Goal: Information Seeking & Learning: Learn about a topic

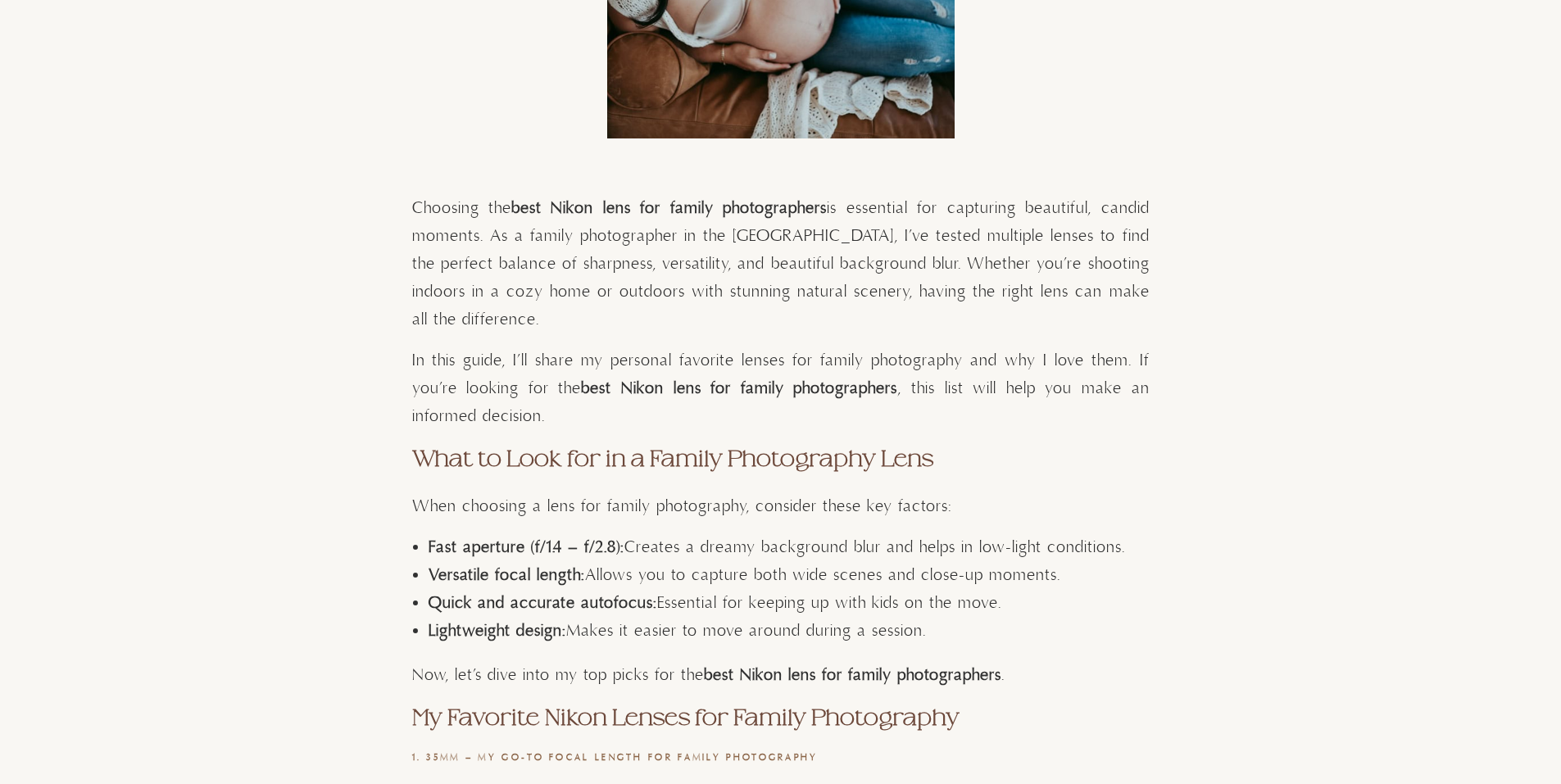
scroll to position [819, 0]
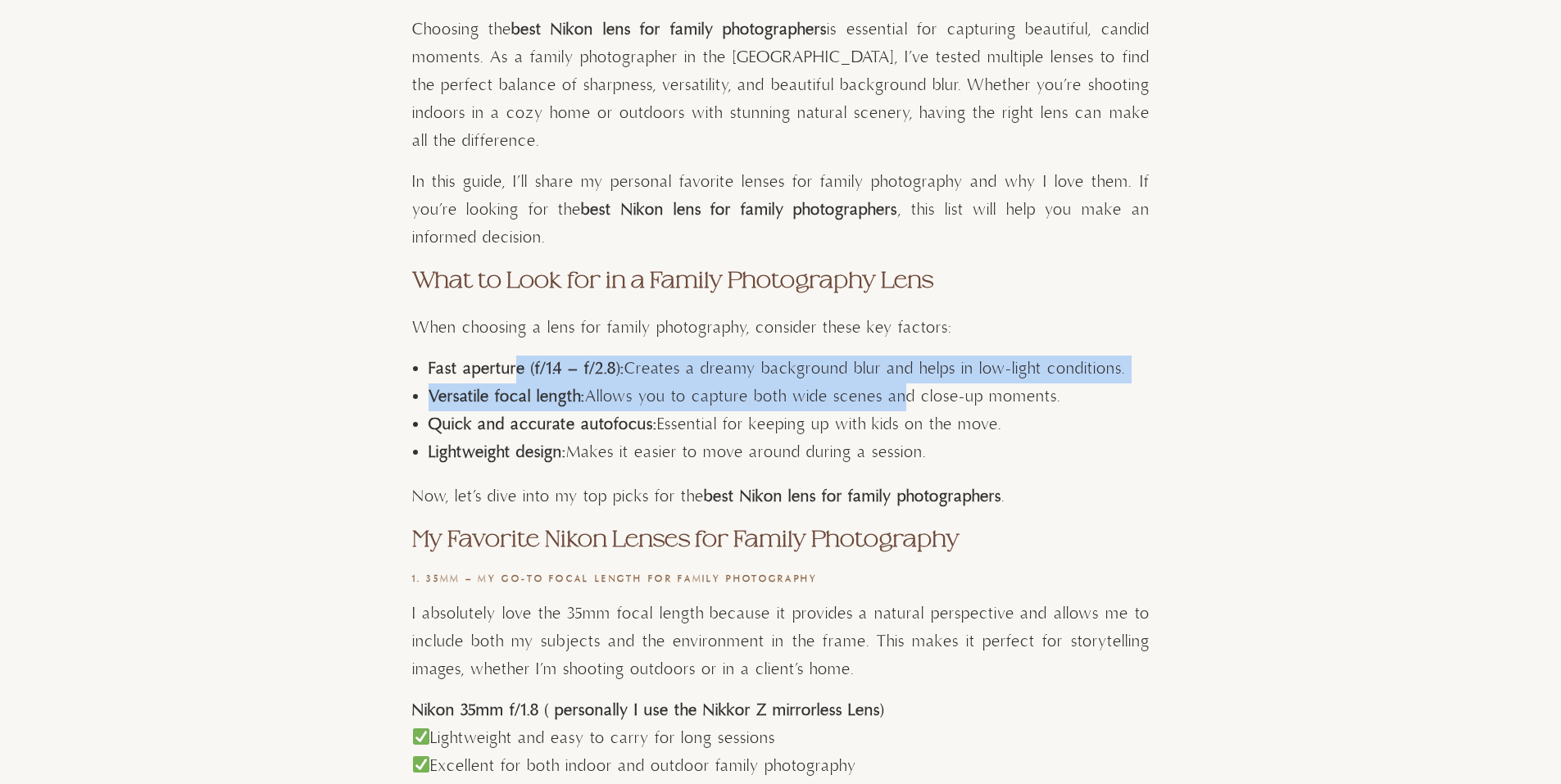
drag, startPoint x: 515, startPoint y: 362, endPoint x: 892, endPoint y: 385, distance: 377.7
click at [892, 385] on ul "Fast aperture (f/1.4 – f/2.8): Creates a dreamy background blur and helps in lo…" at bounding box center [788, 411] width 721 height 111
click at [870, 367] on li "Fast aperture (f/1.4 – f/2.8): Creates a dreamy background blur and helps in lo…" at bounding box center [788, 370] width 721 height 28
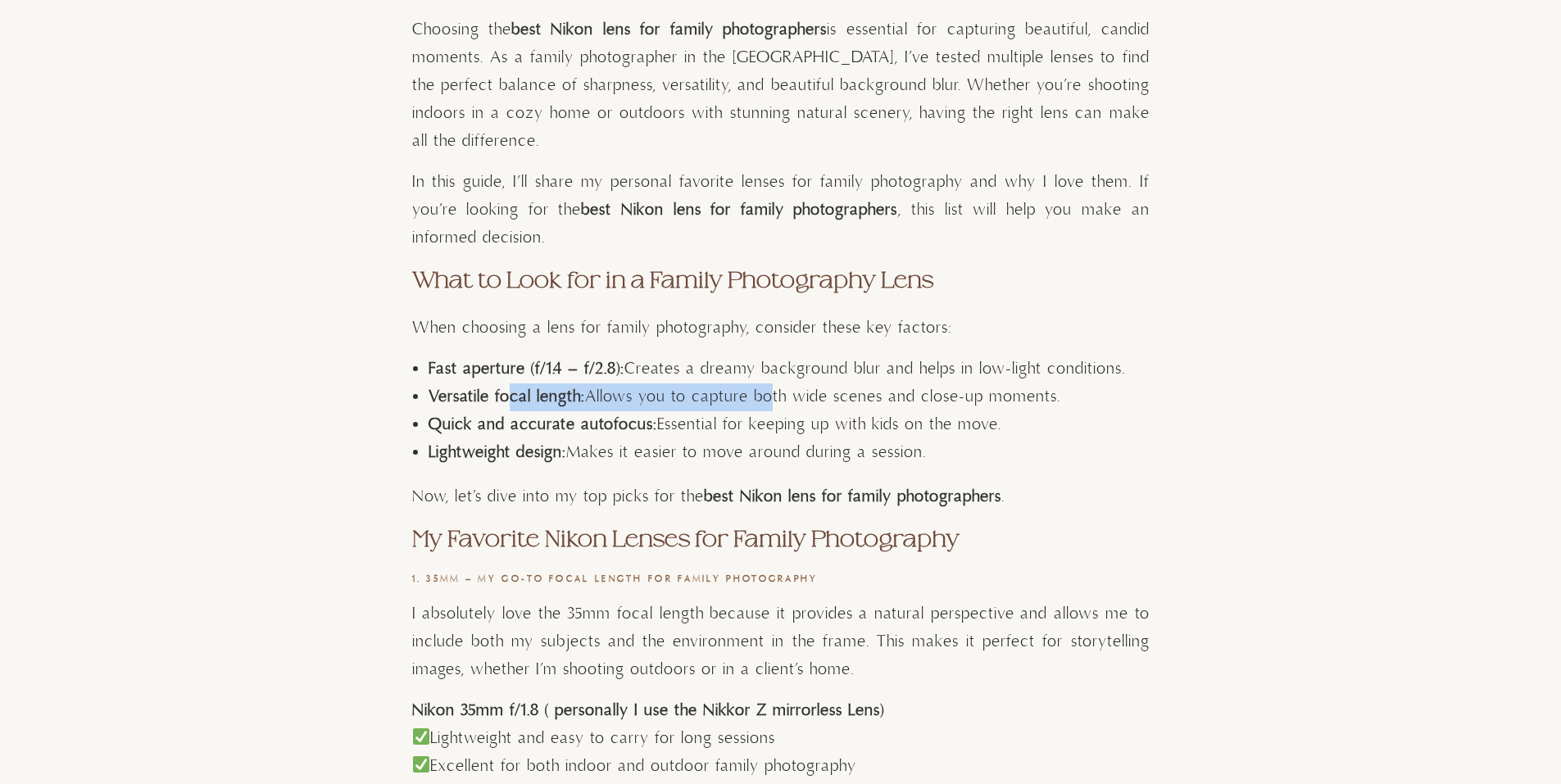
drag, startPoint x: 512, startPoint y: 397, endPoint x: 766, endPoint y: 406, distance: 254.2
click at [766, 406] on li "Versatile focal length: Allows you to capture both wide scenes and close-up mom…" at bounding box center [788, 397] width 721 height 28
click at [756, 409] on li "Versatile focal length: Allows you to capture both wide scenes and close-up mom…" at bounding box center [788, 397] width 721 height 28
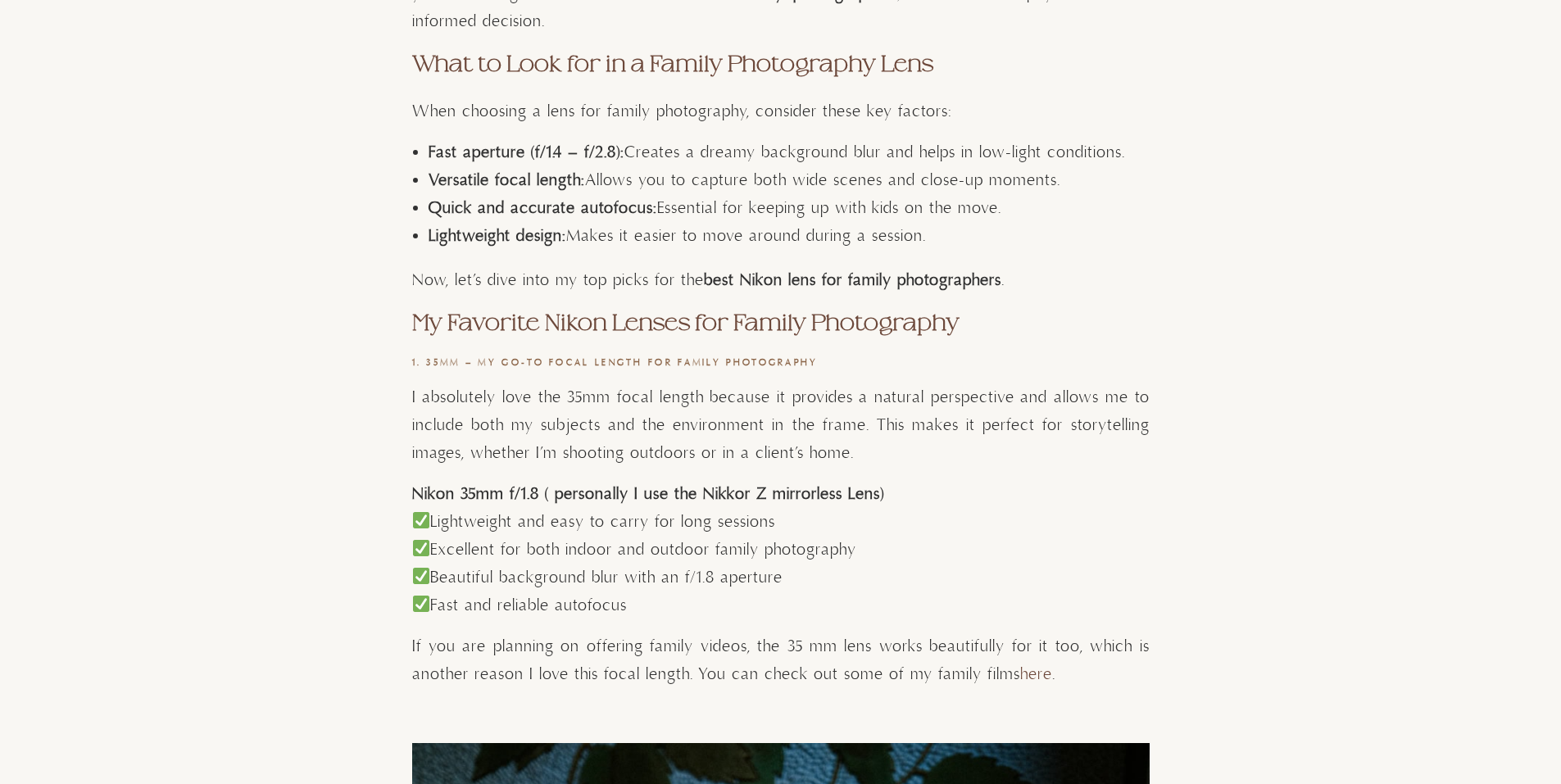
scroll to position [1065, 0]
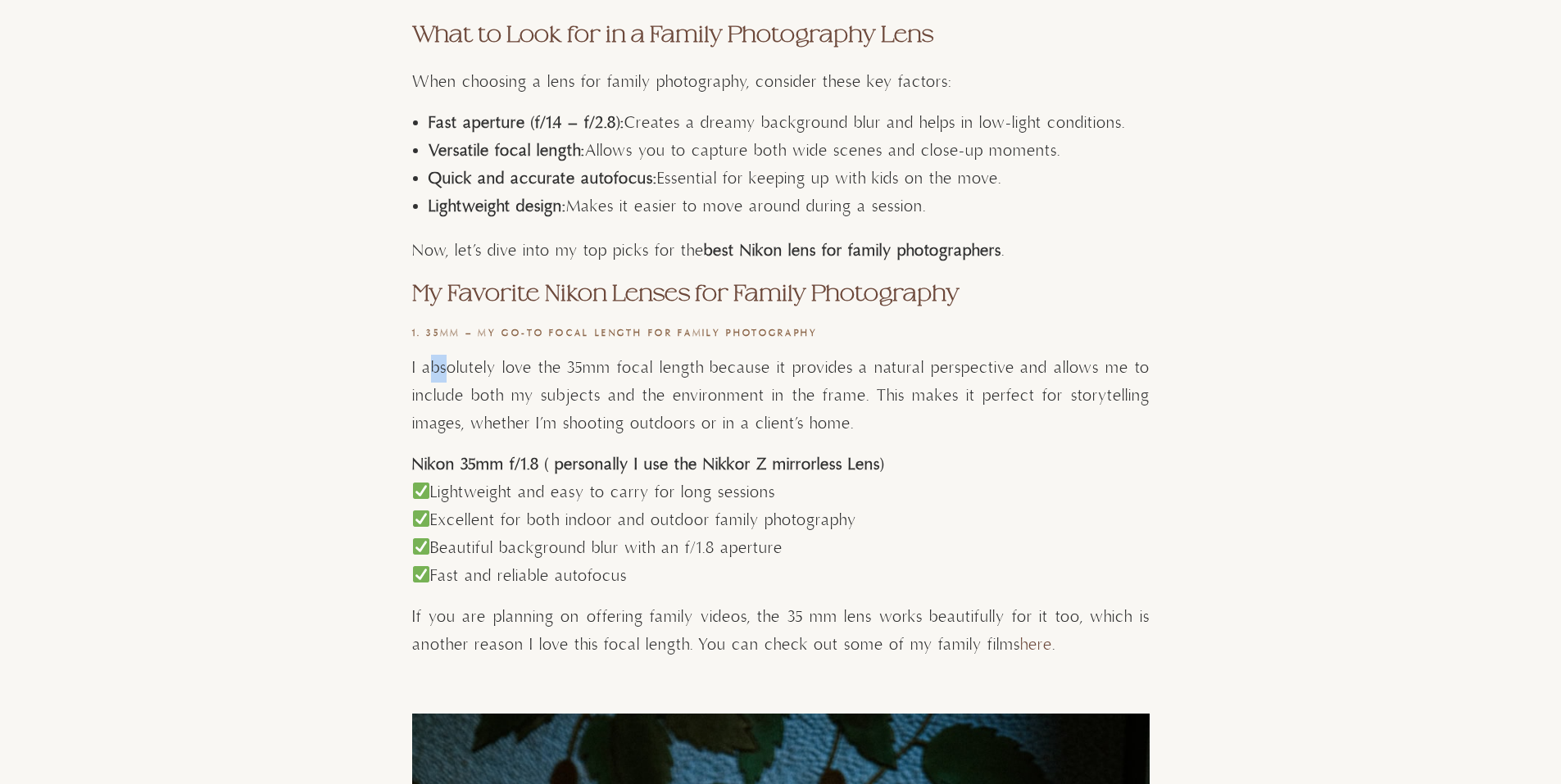
drag, startPoint x: 430, startPoint y: 368, endPoint x: 505, endPoint y: 376, distance: 75.4
click at [453, 372] on p "I absolutely love the 35mm focal length because it provides a natural perspecti…" at bounding box center [780, 396] width 737 height 83
drag, startPoint x: 505, startPoint y: 376, endPoint x: 713, endPoint y: 380, distance: 208.0
click at [713, 380] on p "I absolutely love the 35mm focal length because it provides a natural perspecti…" at bounding box center [780, 396] width 737 height 83
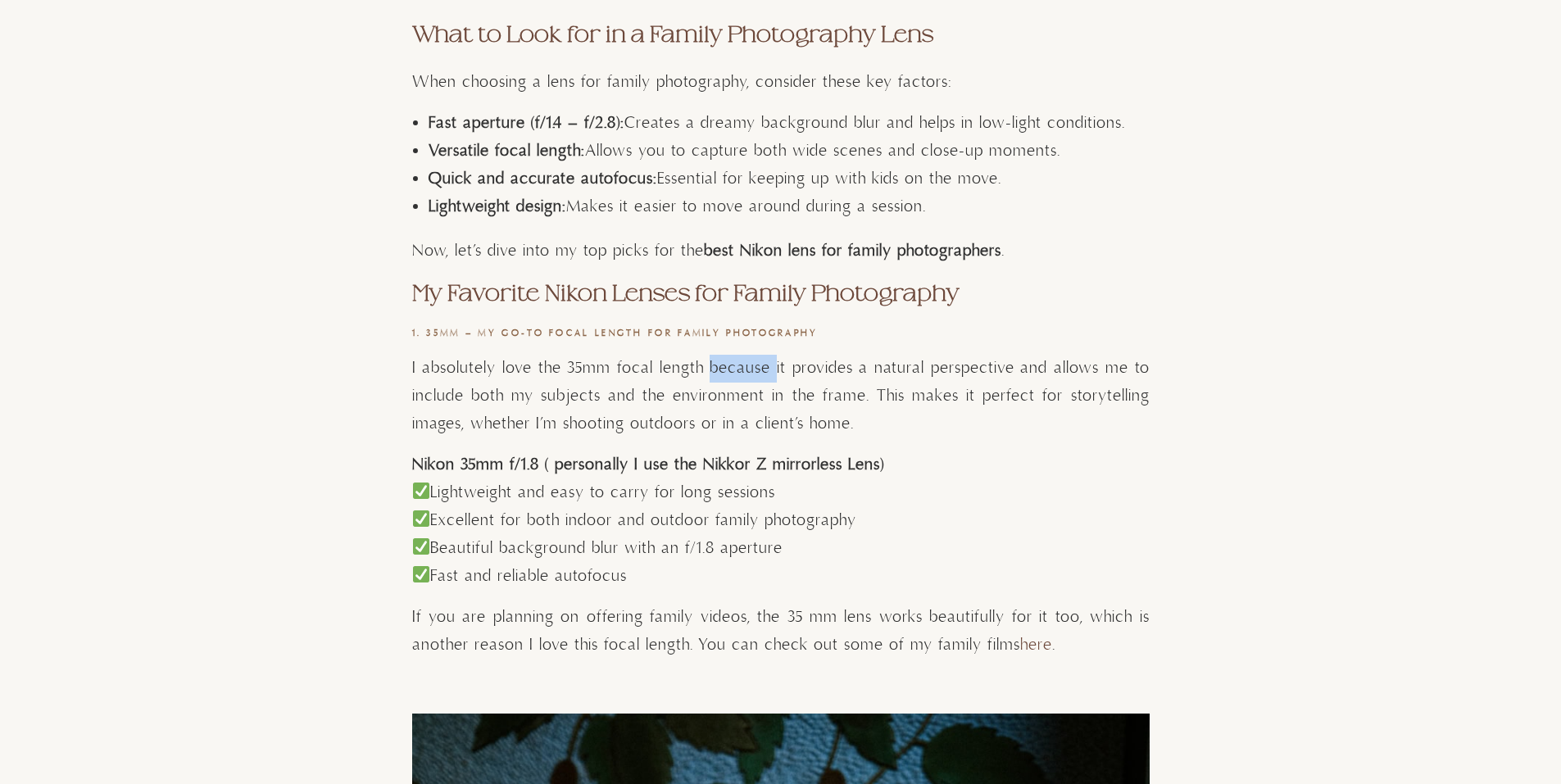
click at [713, 380] on p "I absolutely love the 35mm focal length because it provides a natural perspecti…" at bounding box center [780, 396] width 737 height 83
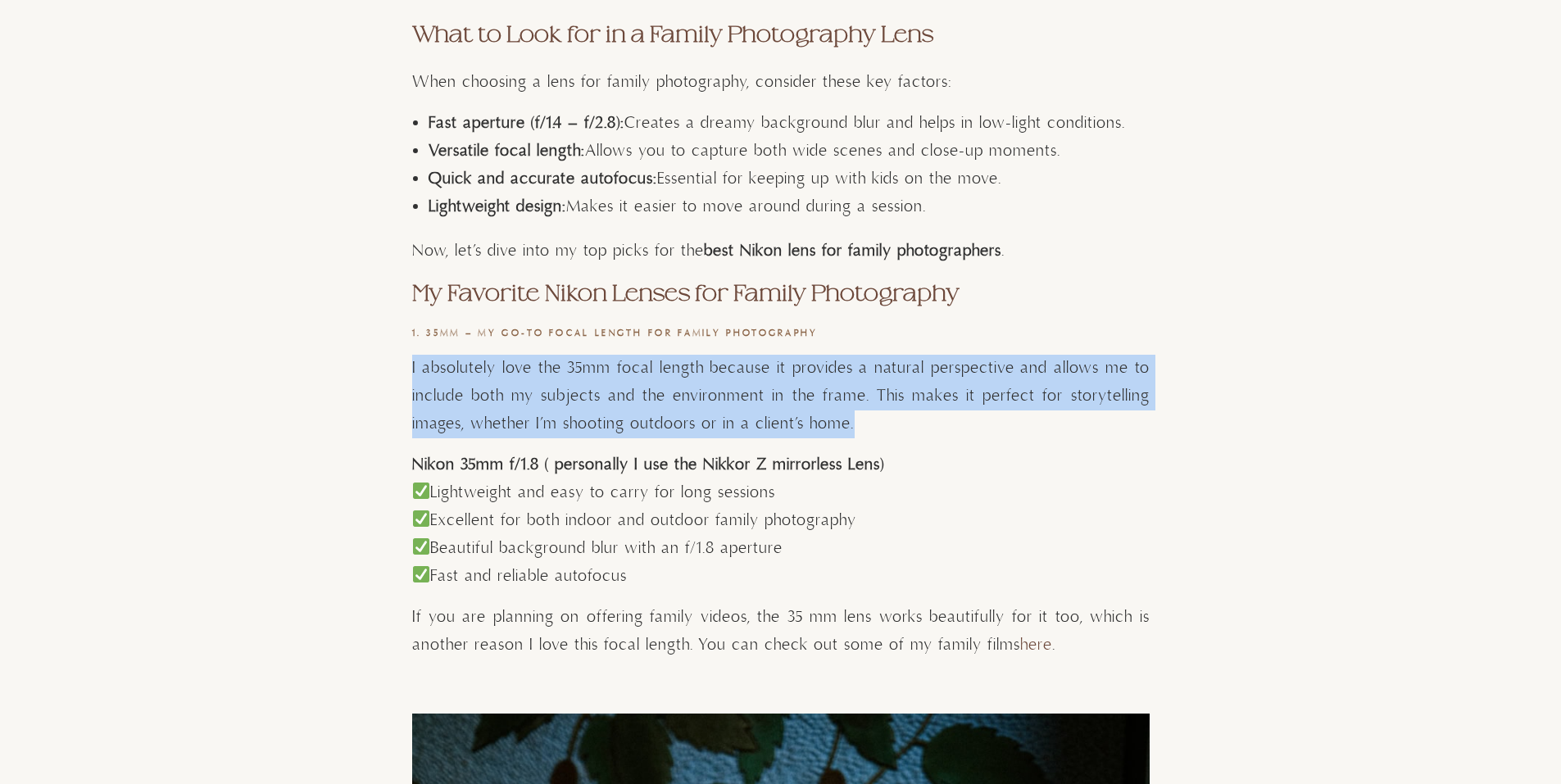
click at [713, 380] on p "I absolutely love the 35mm focal length because it provides a natural perspecti…" at bounding box center [780, 396] width 737 height 83
click at [700, 384] on p "I absolutely love the 35mm focal length because it provides a natural perspecti…" at bounding box center [780, 396] width 737 height 83
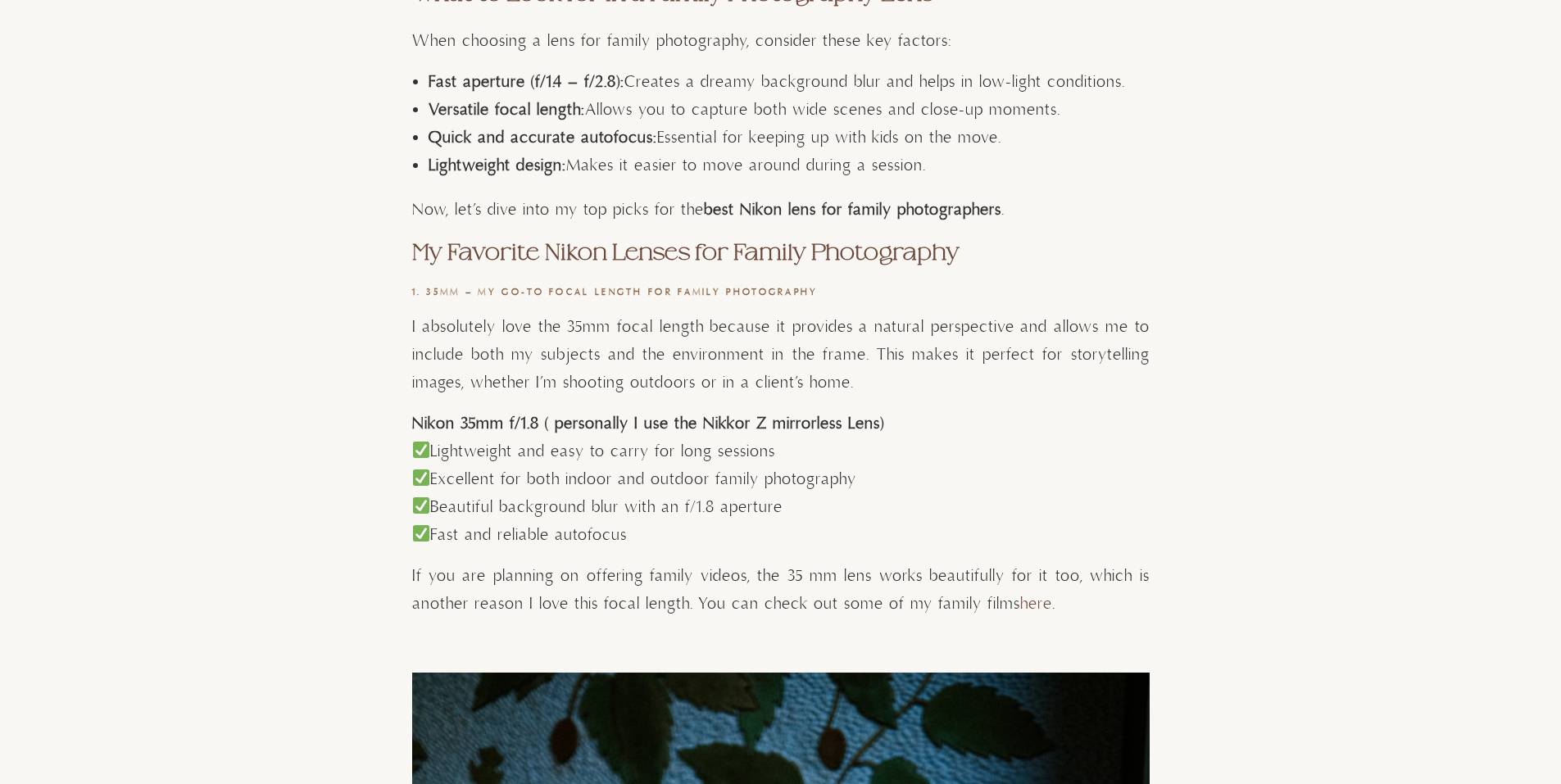
scroll to position [1146, 0]
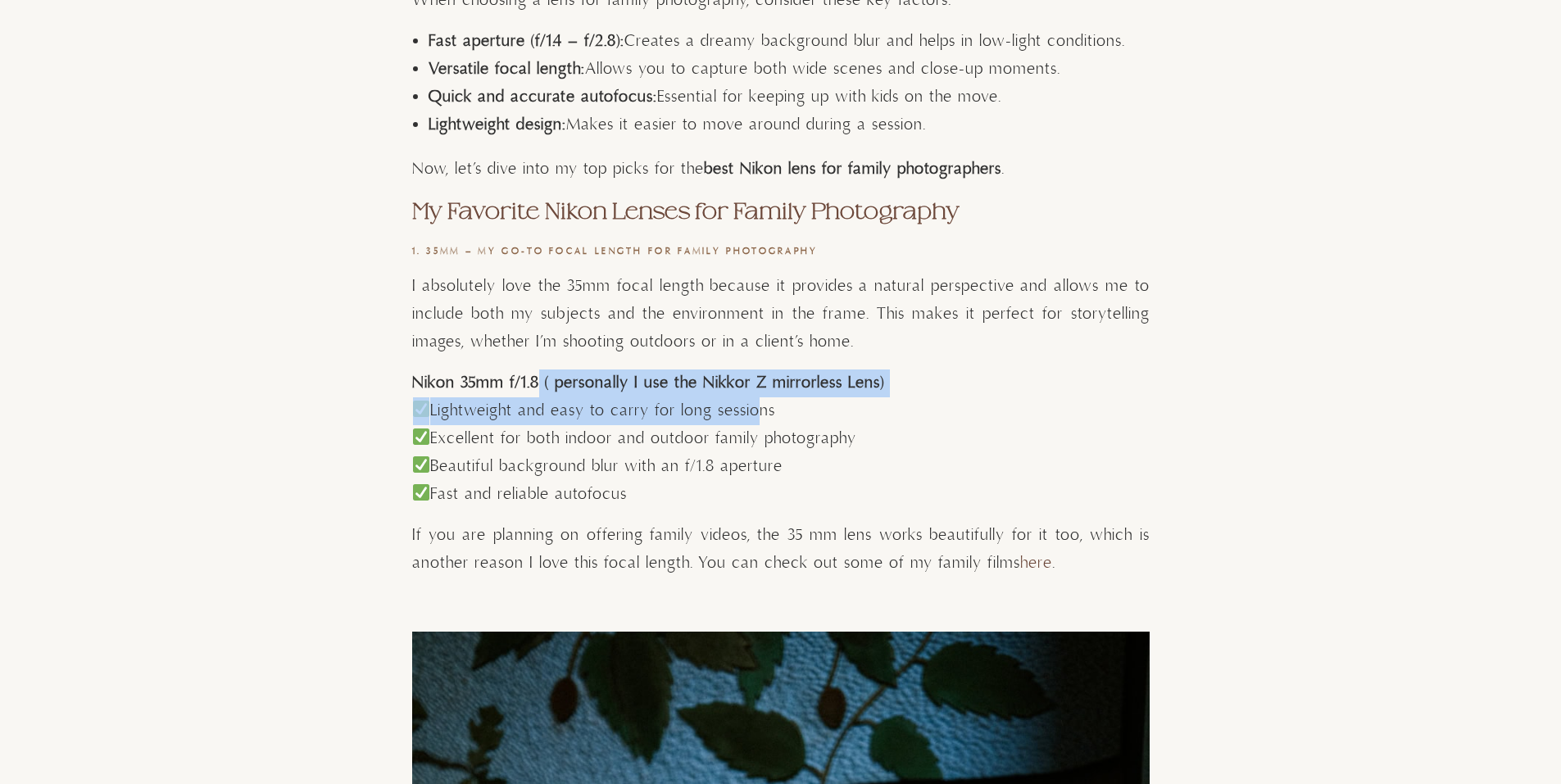
drag, startPoint x: 535, startPoint y: 375, endPoint x: 752, endPoint y: 408, distance: 219.5
click at [752, 408] on p "Lightweight and easy to carry for long sessions Excellent for both indoor and o…" at bounding box center [780, 452] width 737 height 111
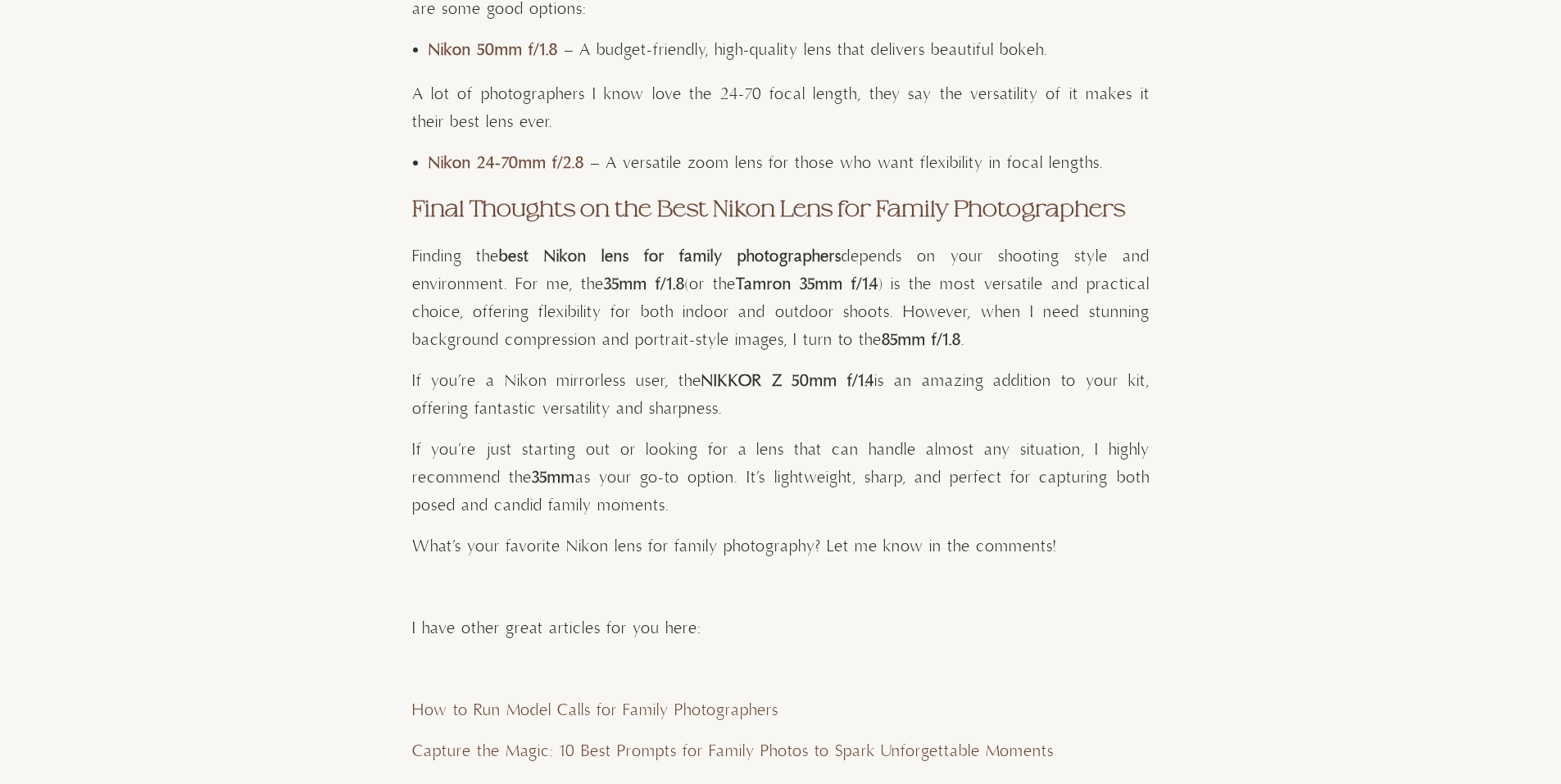
scroll to position [8108, 0]
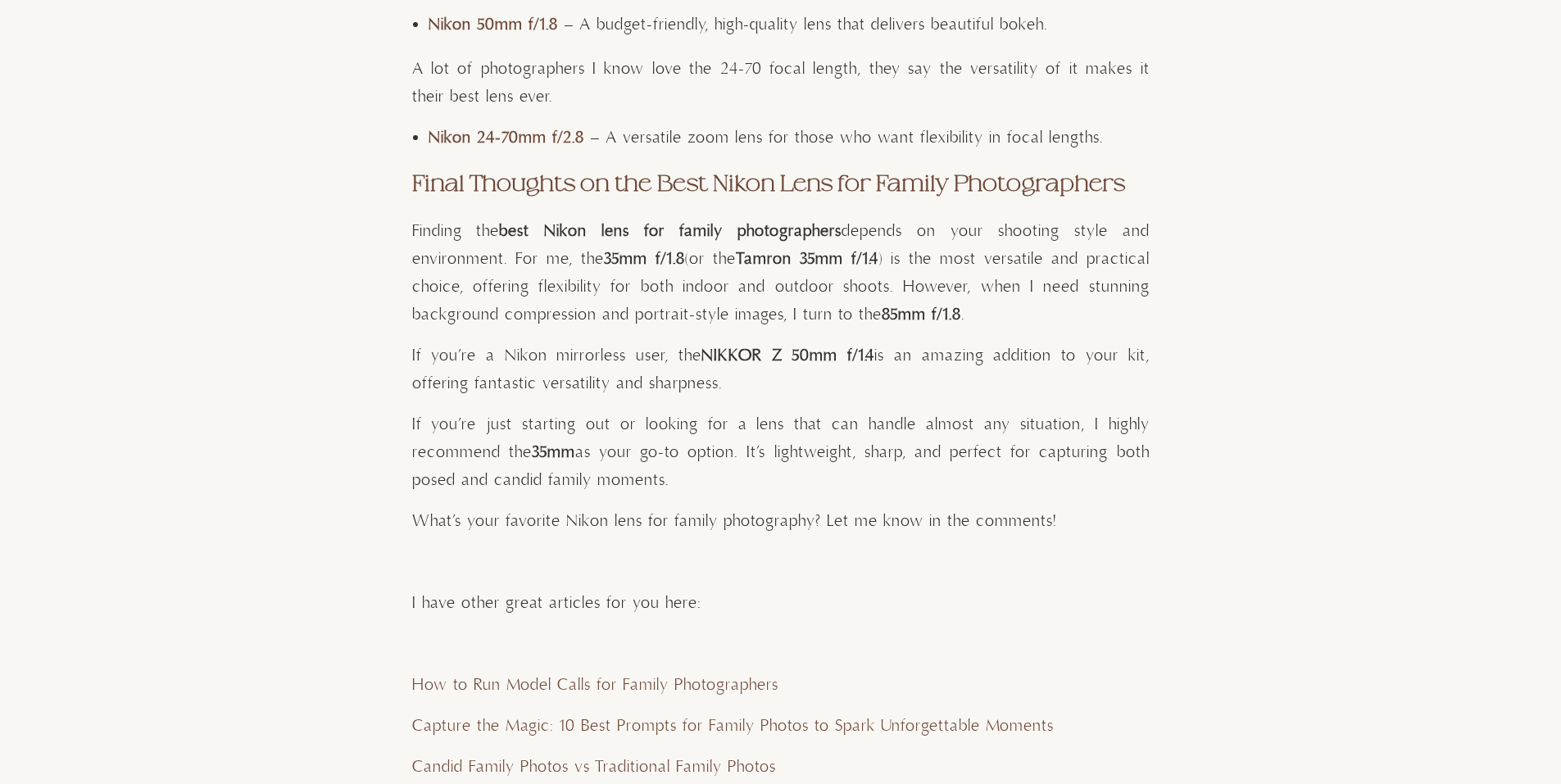
drag, startPoint x: 847, startPoint y: 309, endPoint x: 866, endPoint y: 306, distance: 19.2
